Goal: Transaction & Acquisition: Subscribe to service/newsletter

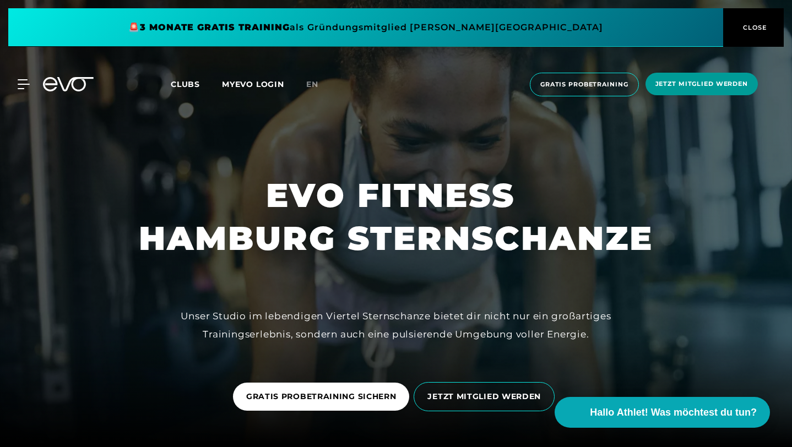
click at [686, 88] on span "Jetzt Mitglied werden" at bounding box center [701, 83] width 93 height 9
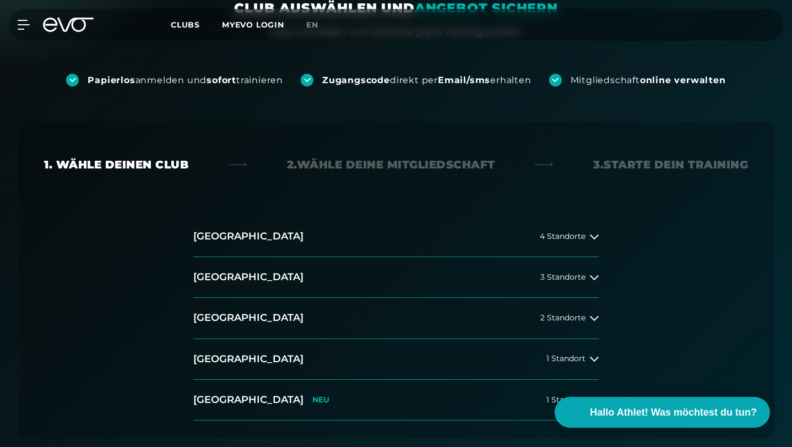
scroll to position [186, 0]
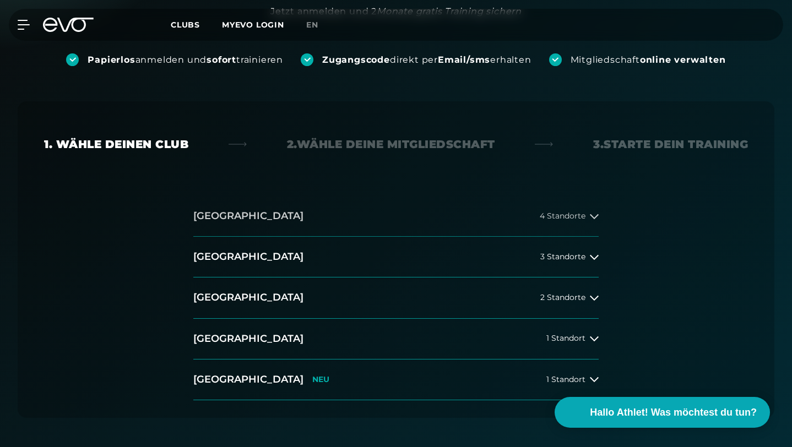
click at [560, 212] on span "4 Standorte" at bounding box center [563, 216] width 46 height 8
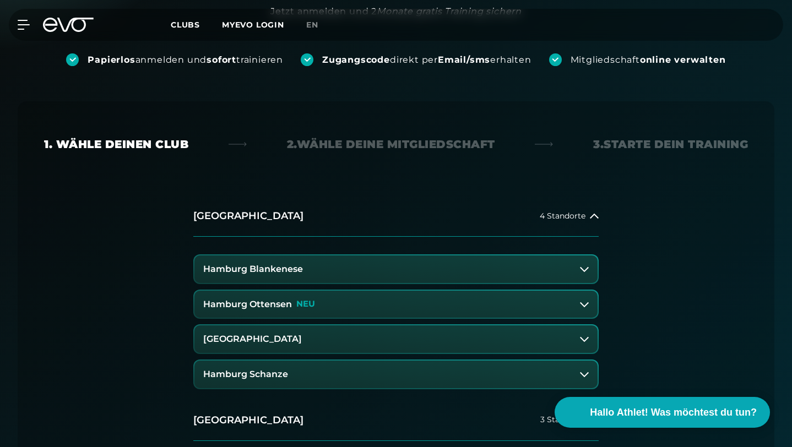
click at [263, 264] on h3 "Hamburg Blankenese" at bounding box center [253, 269] width 100 height 10
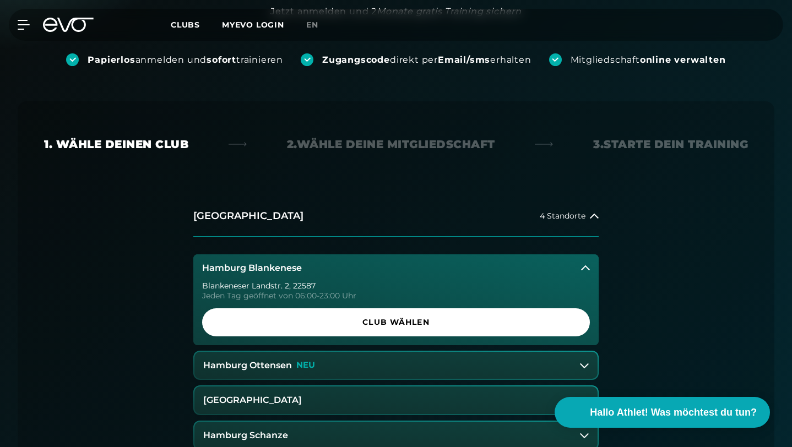
click at [330, 352] on button "Hamburg Ottensen NEU" at bounding box center [395, 366] width 403 height 28
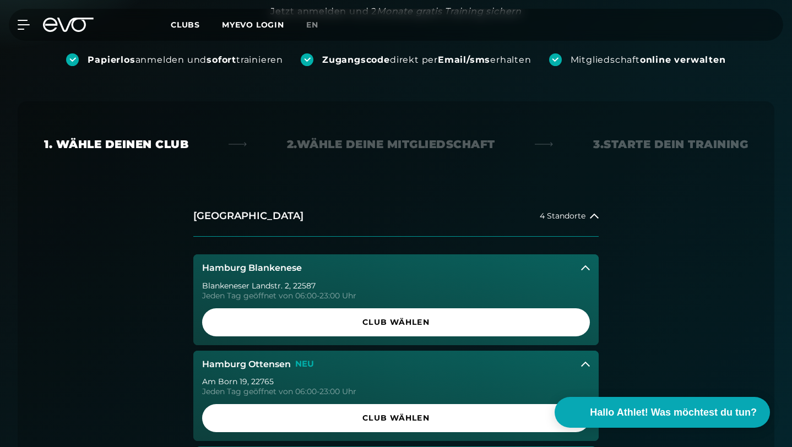
click at [336, 351] on button "Hamburg Ottensen NEU" at bounding box center [395, 365] width 405 height 28
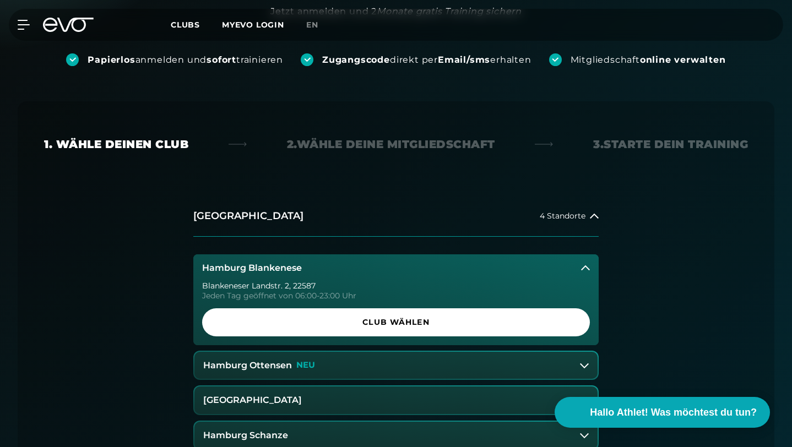
click at [330, 387] on button "[GEOGRAPHIC_DATA]" at bounding box center [395, 401] width 403 height 28
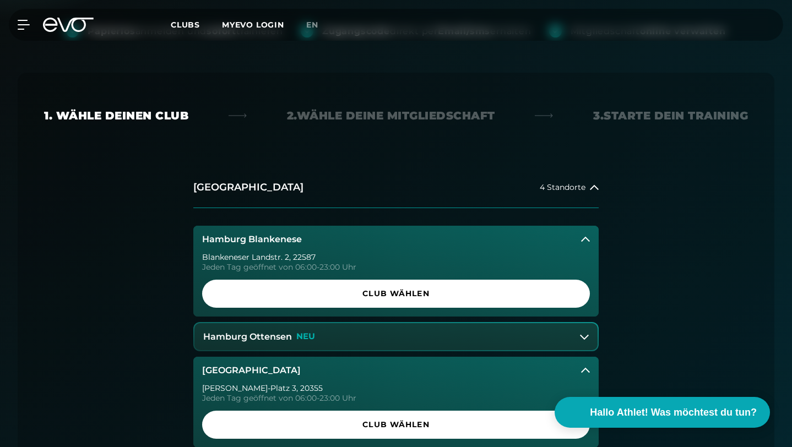
scroll to position [270, 0]
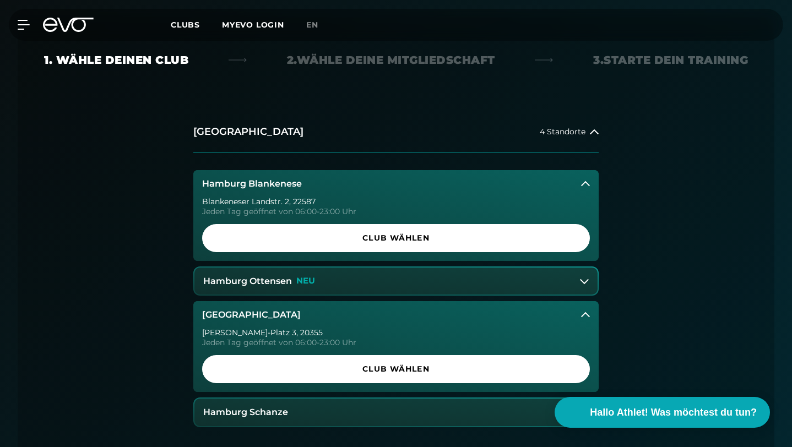
click at [354, 301] on button "[GEOGRAPHIC_DATA]" at bounding box center [395, 315] width 405 height 28
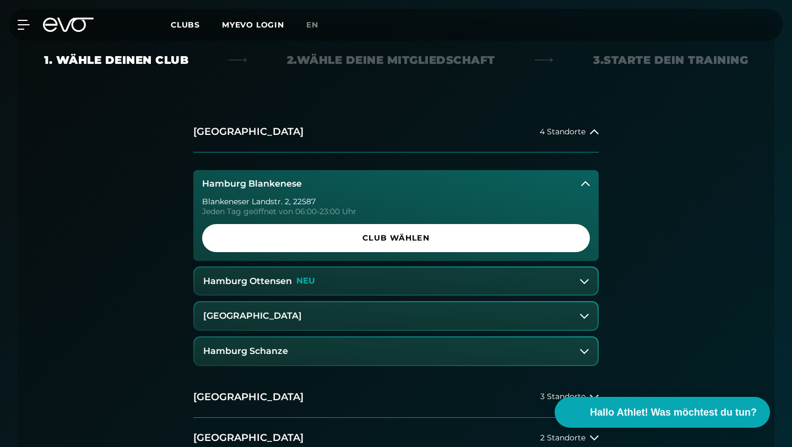
click at [352, 338] on button "Hamburg Schanze" at bounding box center [395, 352] width 403 height 28
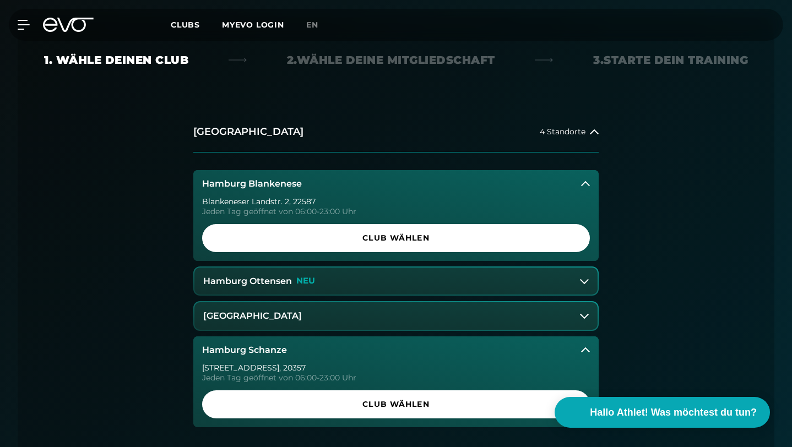
click at [352, 336] on button "Hamburg Schanze" at bounding box center [395, 350] width 405 height 28
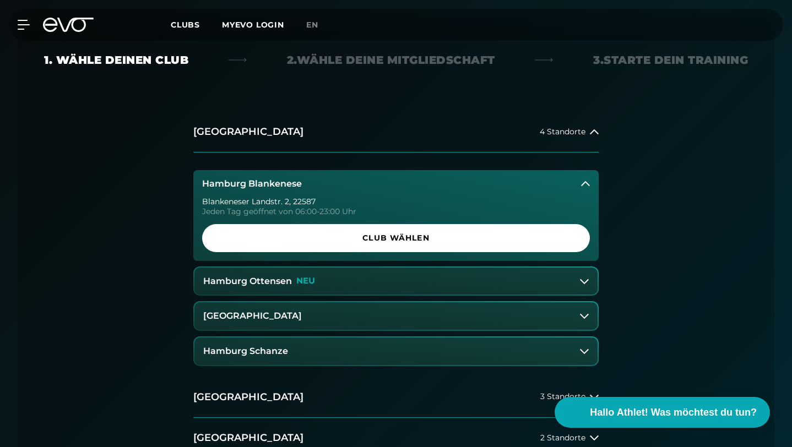
click at [325, 268] on button "Hamburg Ottensen NEU" at bounding box center [395, 282] width 403 height 28
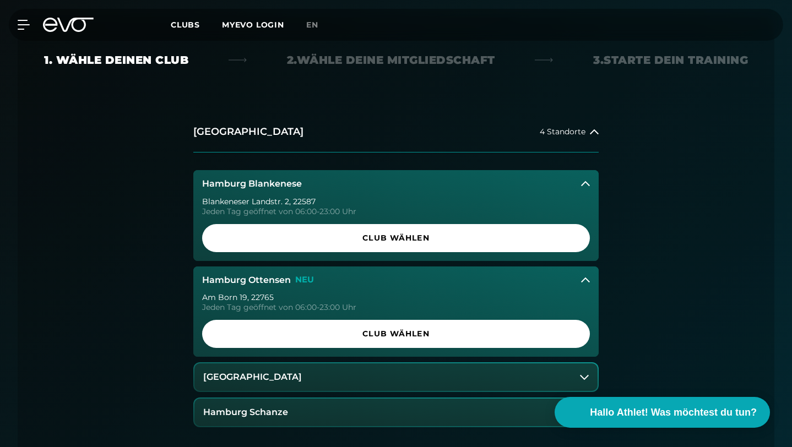
click at [325, 267] on button "Hamburg Ottensen NEU" at bounding box center [395, 281] width 405 height 28
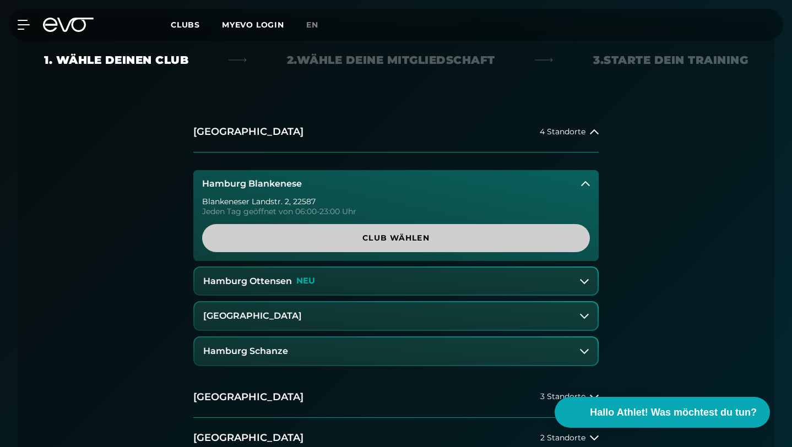
click at [341, 232] on span "Club wählen" at bounding box center [395, 238] width 361 height 12
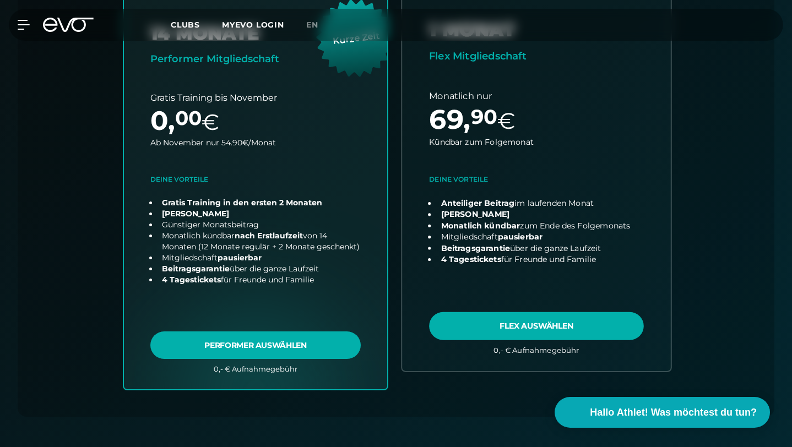
scroll to position [484, 0]
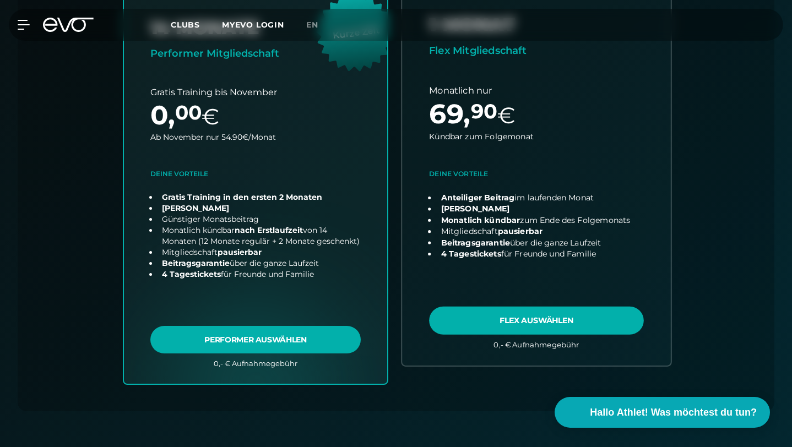
click at [572, 280] on link "choose plan" at bounding box center [536, 171] width 269 height 388
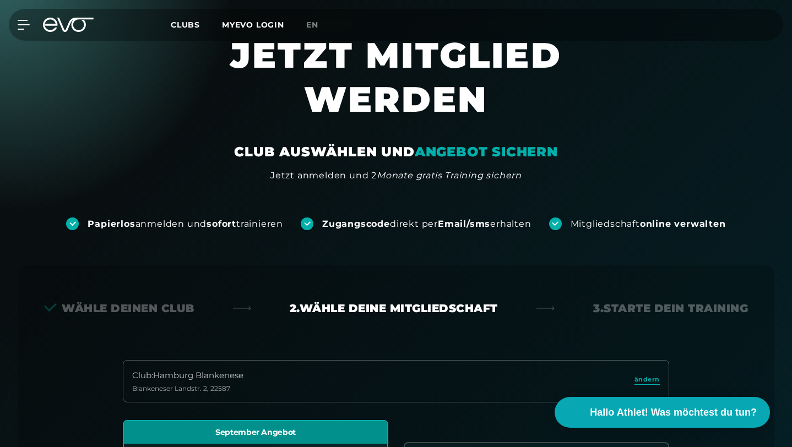
scroll to position [0, 0]
